Goal: Task Accomplishment & Management: Manage account settings

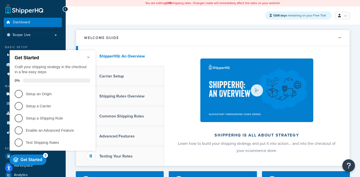
click at [88, 55] on icon "Minimize checklist" at bounding box center [88, 57] width 4 height 4
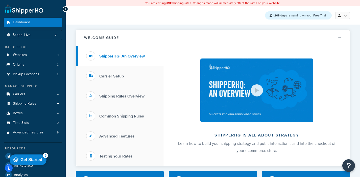
scroll to position [3, 0]
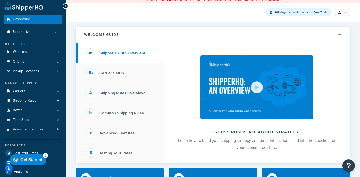
click at [31, 152] on html "checkmark Get Started 5 Get Started Craft your shipping strategy in the checkou…" at bounding box center [29, 159] width 43 height 15
click at [31, 129] on span "Advanced Features" at bounding box center [28, 129] width 31 height 4
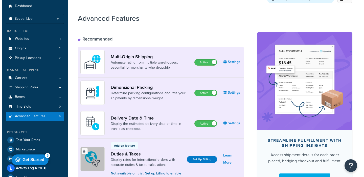
scroll to position [19, 0]
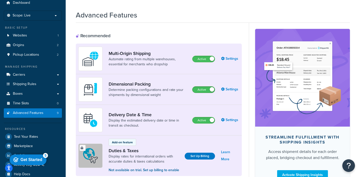
click at [212, 89] on span at bounding box center [212, 89] width 5 height 5
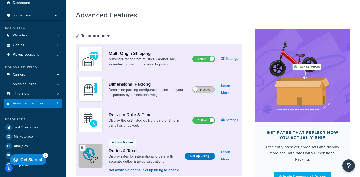
click at [205, 89] on label "Inactive" at bounding box center [203, 89] width 22 height 6
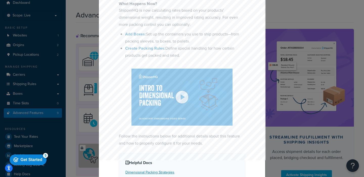
scroll to position [0, 0]
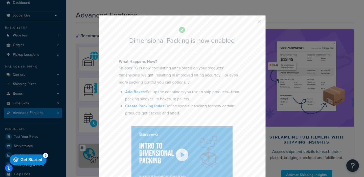
click at [124, 31] on div "Dimensional Packing is now enabled" at bounding box center [182, 37] width 126 height 29
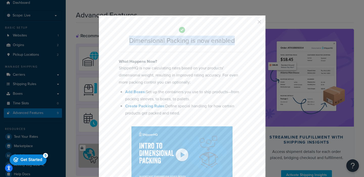
drag, startPoint x: 124, startPoint y: 39, endPoint x: 233, endPoint y: 44, distance: 108.5
click at [233, 44] on div "Dimensional Packing is now enabled" at bounding box center [182, 37] width 126 height 29
copy h2 "Dimensional Packing is now enabled"
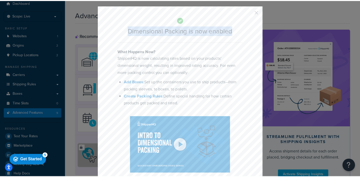
scroll to position [13, 0]
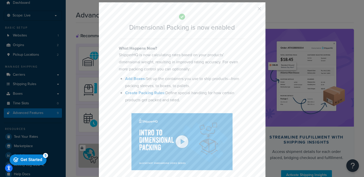
click at [148, 50] on h4 "What Happens Now?" at bounding box center [182, 48] width 126 height 6
click at [252, 10] on button "button" at bounding box center [251, 10] width 1 height 1
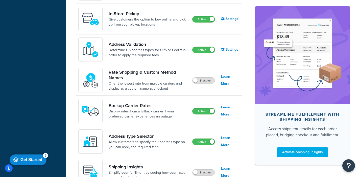
scroll to position [276, 0]
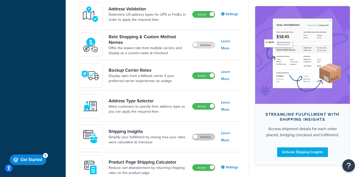
click at [204, 137] on label "Inactive" at bounding box center [203, 137] width 22 height 6
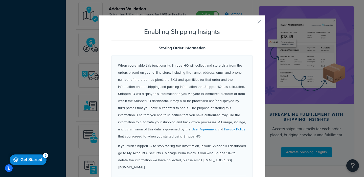
click at [252, 23] on button "button" at bounding box center [251, 23] width 1 height 1
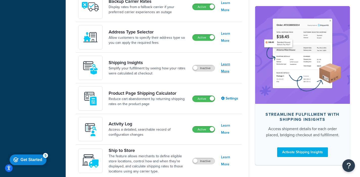
scroll to position [370, 0]
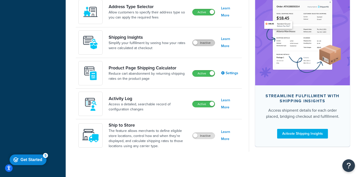
click at [202, 43] on label "Inactive" at bounding box center [203, 43] width 22 height 6
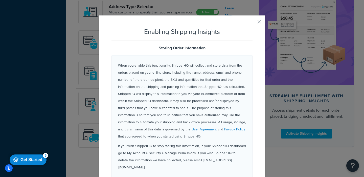
scroll to position [40, 0]
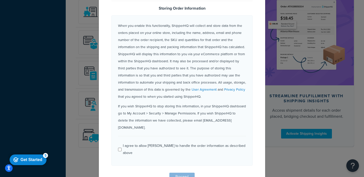
click at [147, 131] on div "When you enable this functionality, ShipperHQ will collect and store data from …" at bounding box center [182, 89] width 128 height 134
click at [143, 142] on div "I agree to allow ShipperHQ to handle the order information as described above" at bounding box center [184, 149] width 123 height 14
click at [121, 147] on input "I agree to allow ShipperHQ to handle the order information as described above" at bounding box center [120, 149] width 4 height 4
checkbox input "true"
click at [180, 166] on div "Enabling Shipping Insights Storing Order Information When you enable this funct…" at bounding box center [182, 82] width 167 height 215
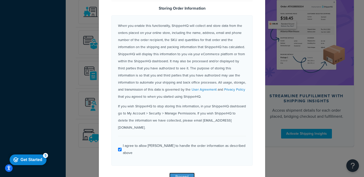
click at [180, 172] on button "Proceed" at bounding box center [181, 176] width 25 height 8
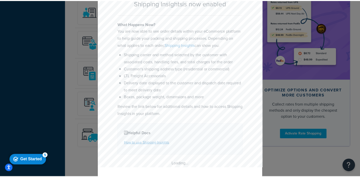
scroll to position [38, 0]
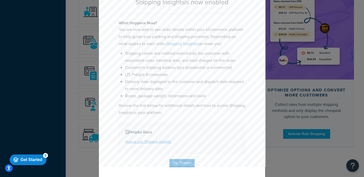
click at [274, 147] on div "Shipping Insights is now enabled What Happens Now? You are now able to see orde…" at bounding box center [182, 88] width 364 height 177
click at [181, 164] on button "Ok, Thanks!" at bounding box center [181, 163] width 25 height 8
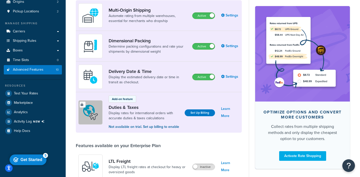
scroll to position [0, 0]
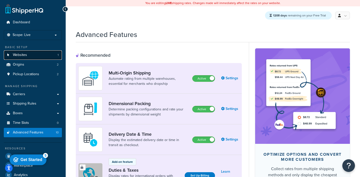
click at [45, 57] on link "Websites 1" at bounding box center [33, 54] width 58 height 9
